Goal: Task Accomplishment & Management: Manage account settings

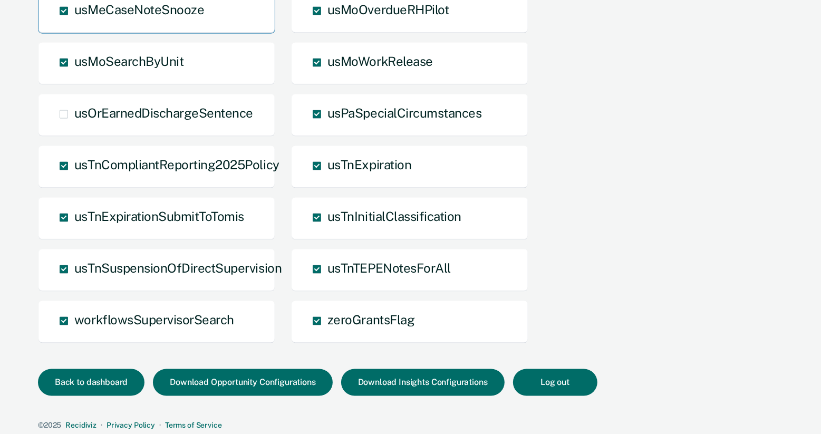
scroll to position [1180, 0]
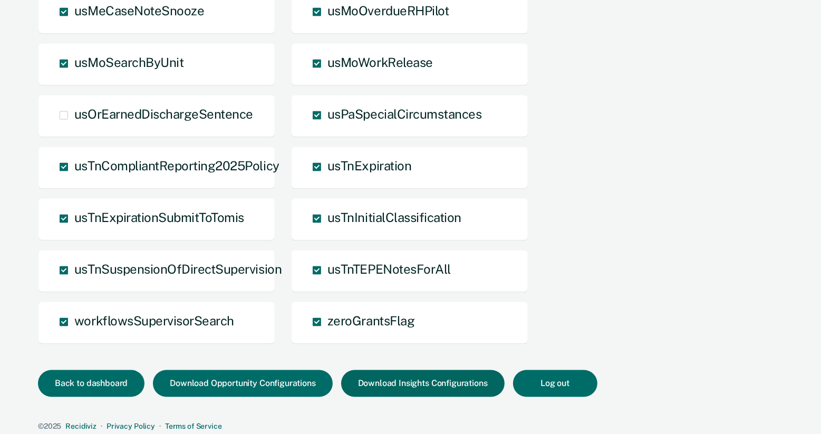
click at [414, 377] on button "Download Insights Configurations" at bounding box center [422, 383] width 163 height 27
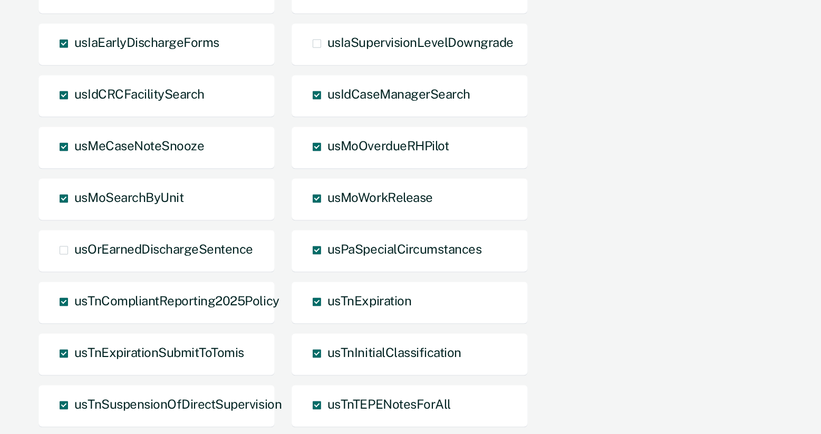
scroll to position [1182, 0]
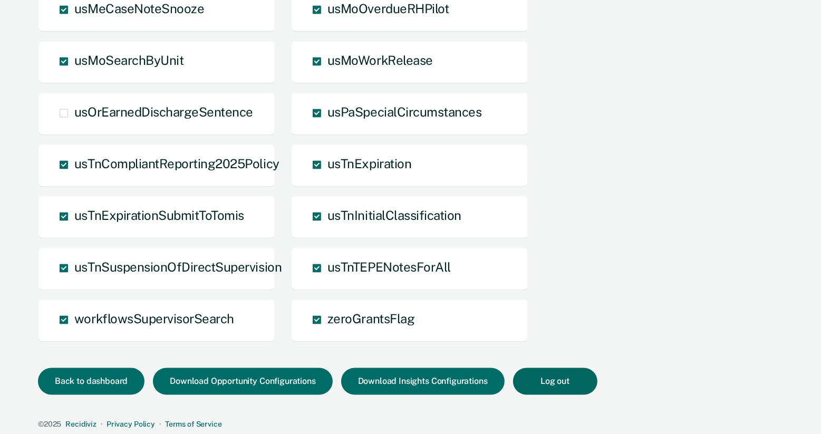
click at [557, 382] on button "Log out" at bounding box center [555, 381] width 84 height 27
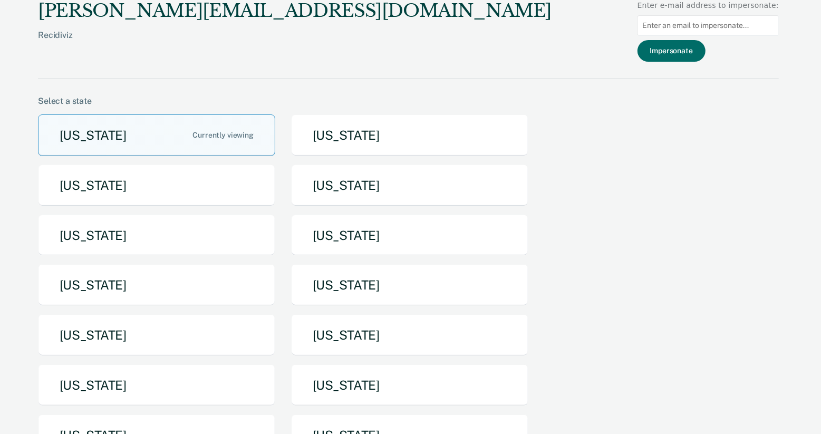
click at [731, 22] on input at bounding box center [707, 25] width 141 height 21
paste input "[EMAIL_ADDRESS][DOMAIN_NAME][US_STATE]"
type input "[EMAIL_ADDRESS][DOMAIN_NAME][US_STATE]"
click at [680, 56] on button "Impersonate" at bounding box center [671, 51] width 68 height 22
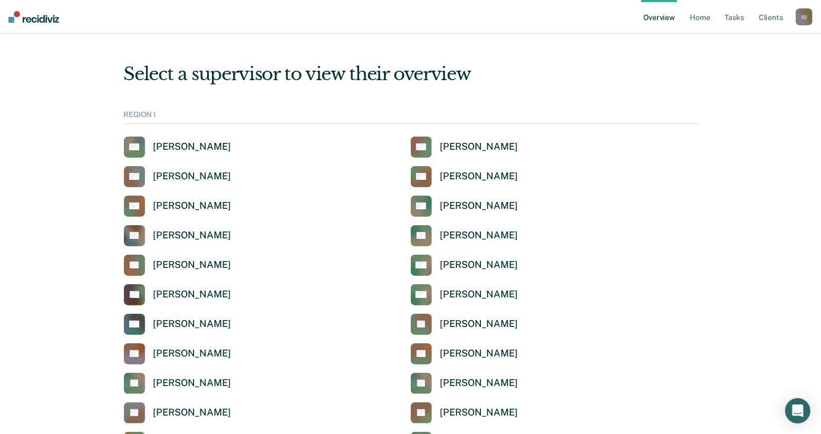
click at [800, 17] on div "I U" at bounding box center [804, 16] width 17 height 17
click at [747, 40] on link "Profile" at bounding box center [761, 42] width 85 height 9
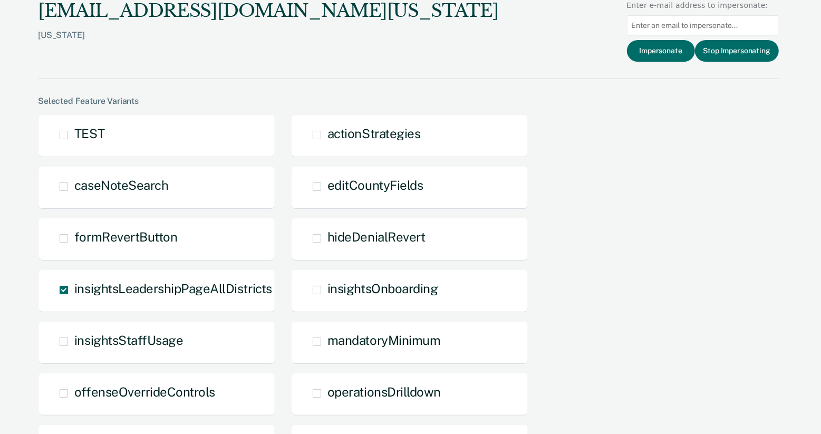
click at [199, 10] on div "abrar.ahmed@tdcj.texas.gov" at bounding box center [268, 11] width 460 height 22
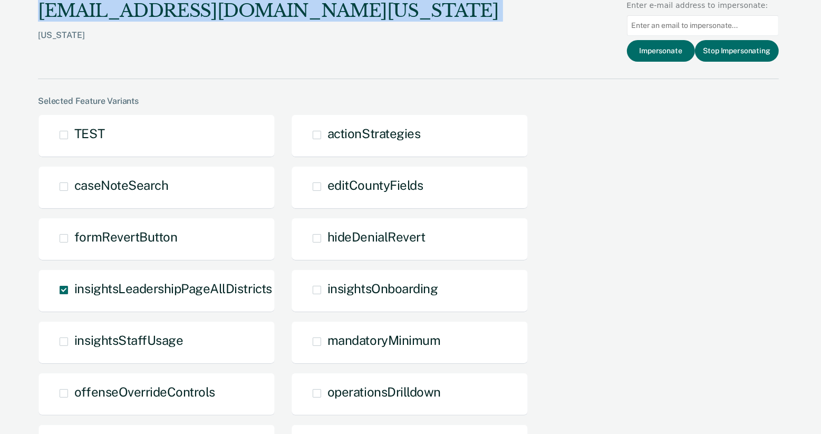
click at [199, 10] on div "abrar.ahmed@tdcj.texas.gov" at bounding box center [268, 11] width 460 height 22
copy div "abrar.ahmed@tdcj.texas.gov"
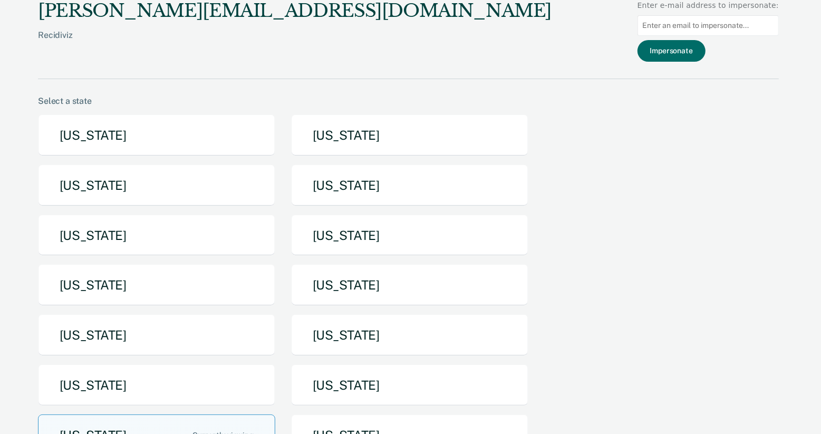
click at [684, 30] on input at bounding box center [707, 25] width 141 height 21
paste input "[EMAIL_ADDRESS][DOMAIN_NAME][US_STATE]"
type input "[EMAIL_ADDRESS][DOMAIN_NAME][US_STATE]"
click at [688, 51] on button "Impersonate" at bounding box center [671, 51] width 68 height 22
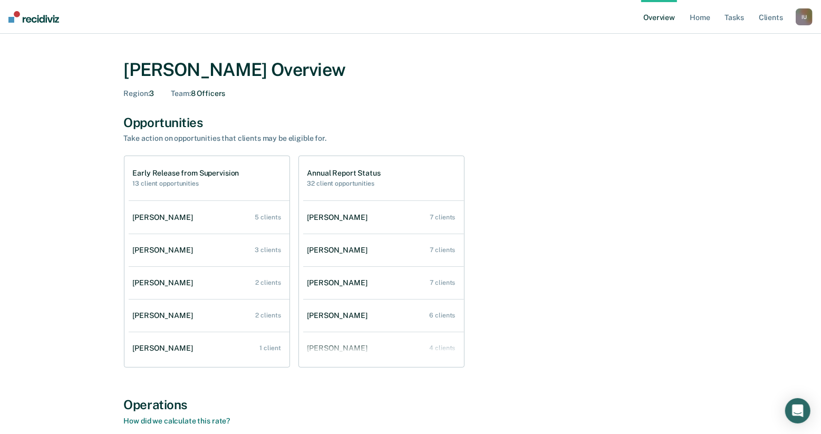
click at [799, 12] on div "I U" at bounding box center [804, 16] width 17 height 17
click at [738, 66] on link "Log Out" at bounding box center [761, 68] width 85 height 9
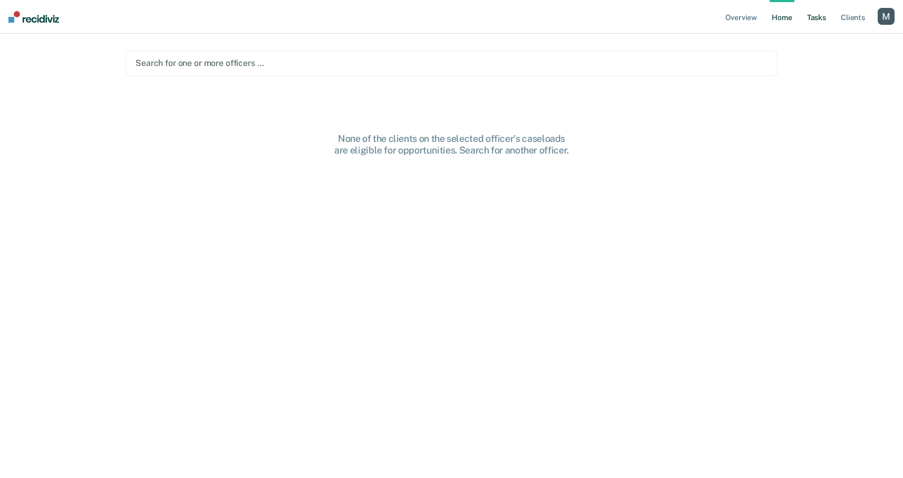
click at [824, 22] on link "Tasks" at bounding box center [816, 17] width 23 height 34
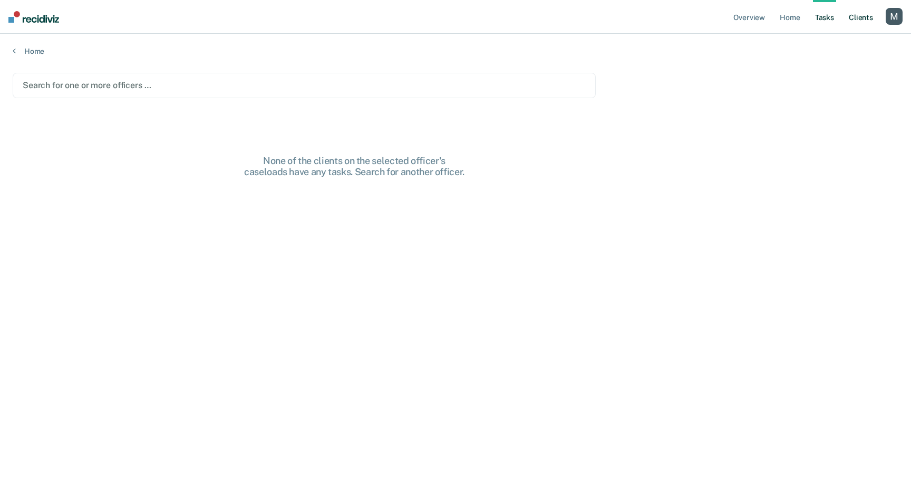
click at [855, 20] on link "Client s" at bounding box center [861, 17] width 28 height 34
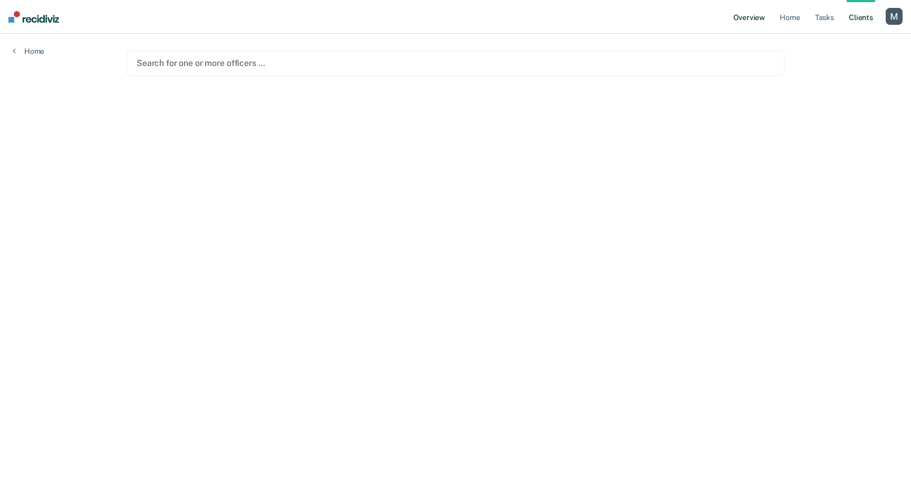
click at [759, 22] on link "Overview" at bounding box center [749, 17] width 36 height 34
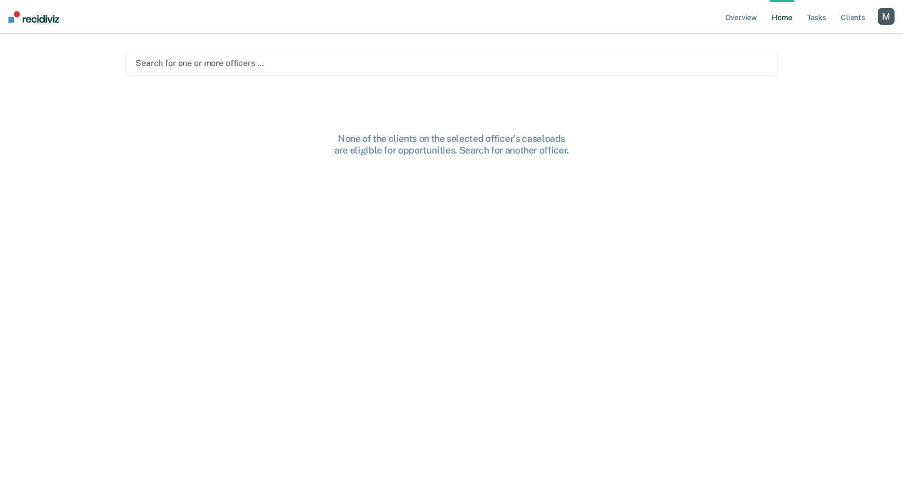
click at [894, 18] on div "button" at bounding box center [886, 16] width 17 height 17
click at [819, 41] on link "Profile" at bounding box center [843, 42] width 85 height 9
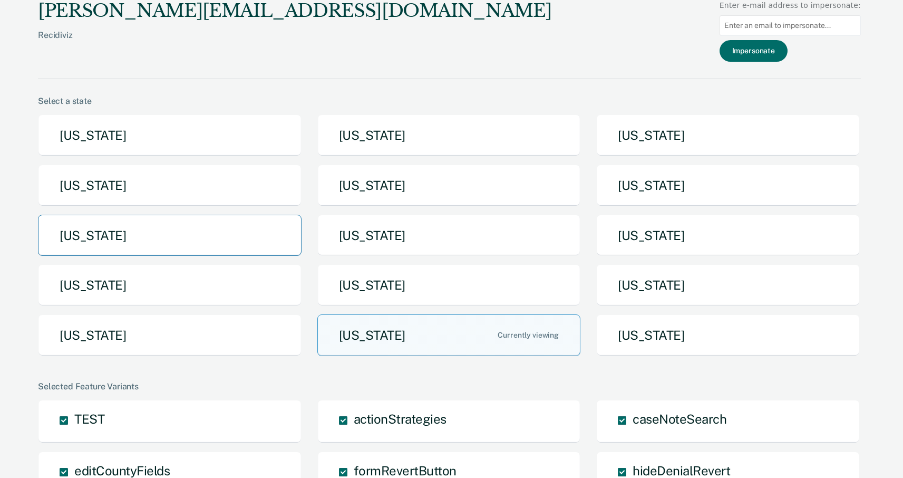
click at [143, 243] on button "[US_STATE]" at bounding box center [170, 236] width 264 height 42
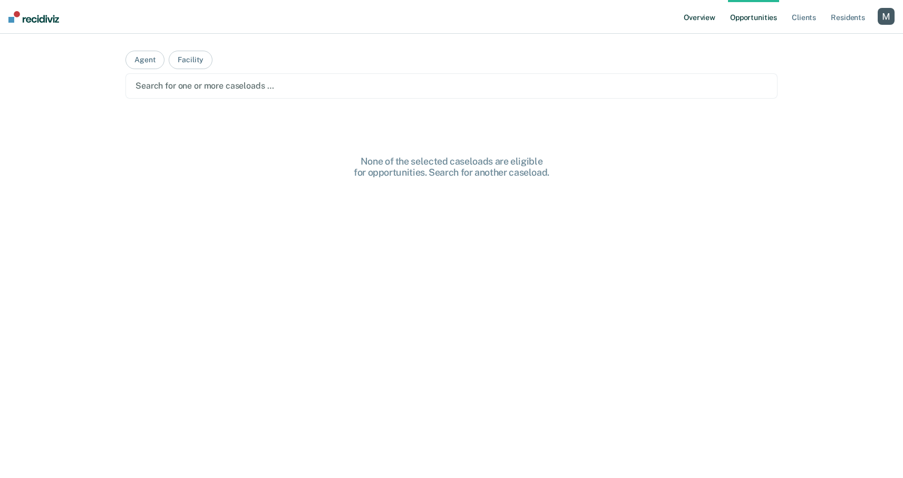
click at [698, 17] on link "Overview" at bounding box center [700, 17] width 36 height 34
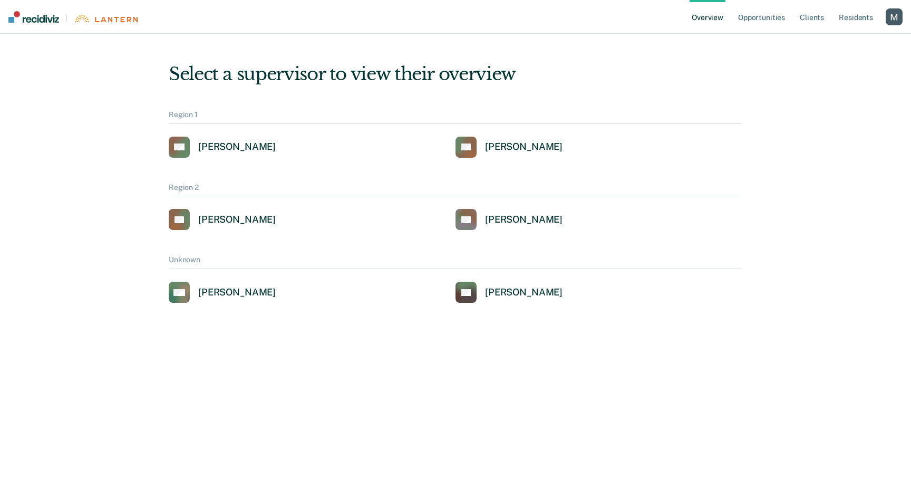
click at [896, 16] on div "button" at bounding box center [894, 16] width 17 height 17
click at [826, 72] on link "Log Out" at bounding box center [851, 68] width 85 height 9
